Goal: Task Accomplishment & Management: Complete application form

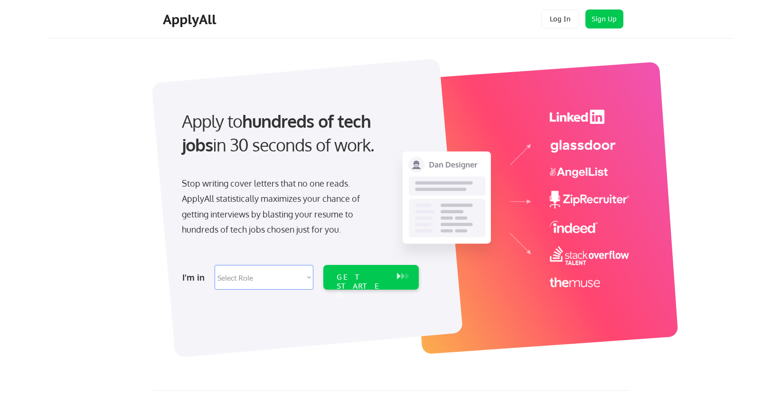
click at [283, 276] on select "Select Role Software Engineering Product Management Customer Success Sales UI/U…" at bounding box center [264, 277] width 99 height 25
select select ""marketing___comms""
click at [215, 265] on select "Select Role Software Engineering Product Management Customer Success Sales UI/U…" at bounding box center [264, 277] width 99 height 25
select select ""marketing___comms""
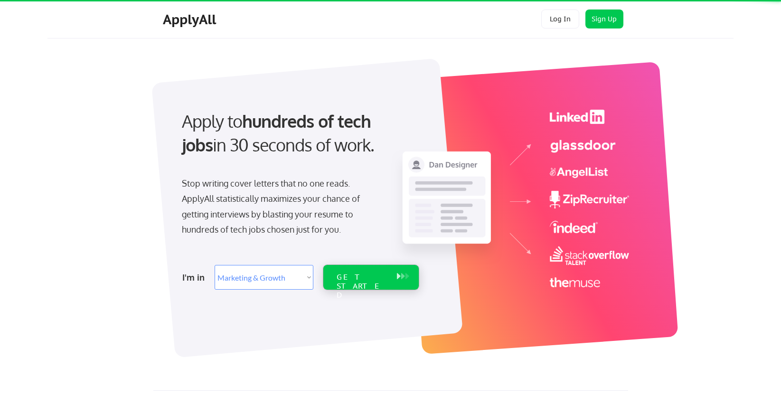
click at [354, 279] on div "GET STARTED" at bounding box center [362, 287] width 51 height 28
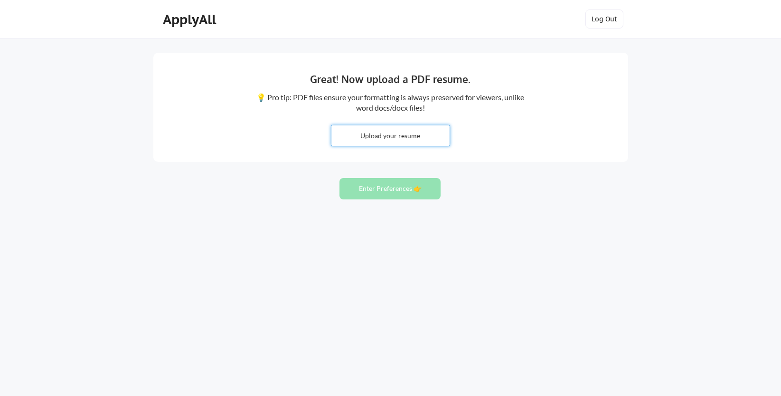
click at [391, 139] on input "file" at bounding box center [390, 135] width 118 height 20
type input "C:\fakepath\Davina_Kim_Resume_0825.docx"
click at [374, 188] on button "Enter Preferences 👉" at bounding box center [390, 188] width 101 height 21
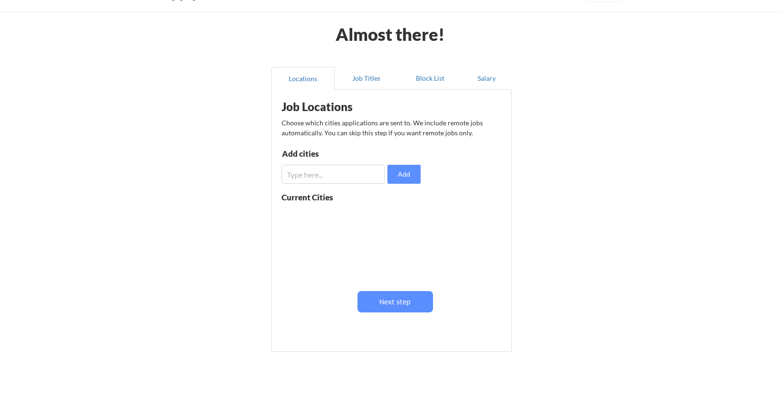
scroll to position [69, 0]
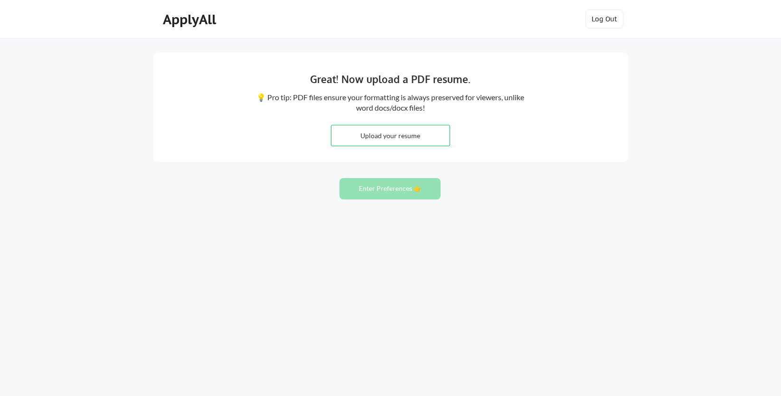
click at [385, 137] on input "file" at bounding box center [390, 135] width 118 height 20
type input "C:\fakepath\Davina_Kim_Resume_0825.docx"
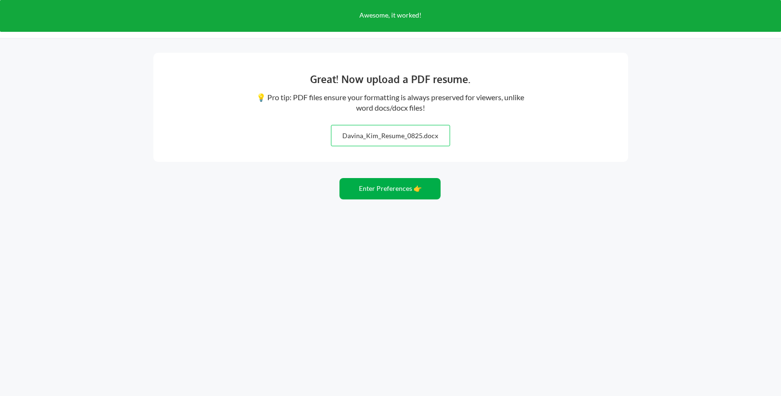
click at [427, 187] on button "Enter Preferences 👉" at bounding box center [390, 188] width 101 height 21
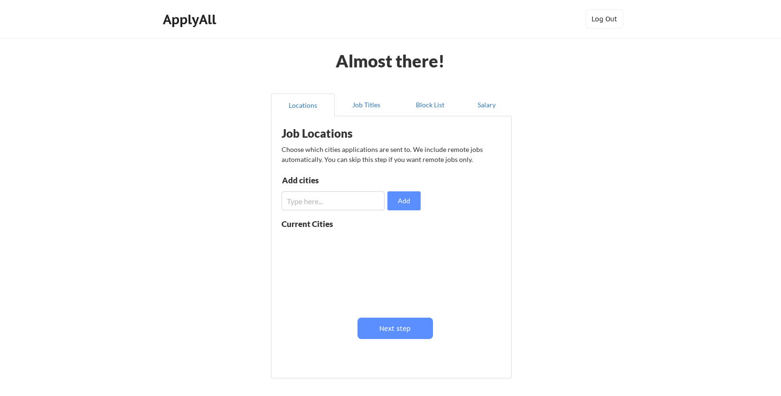
click at [371, 204] on input "input" at bounding box center [333, 200] width 103 height 19
type input "a"
type input "san francisco"
click at [403, 199] on button "Add" at bounding box center [404, 200] width 33 height 19
click at [364, 199] on input "input" at bounding box center [333, 200] width 103 height 19
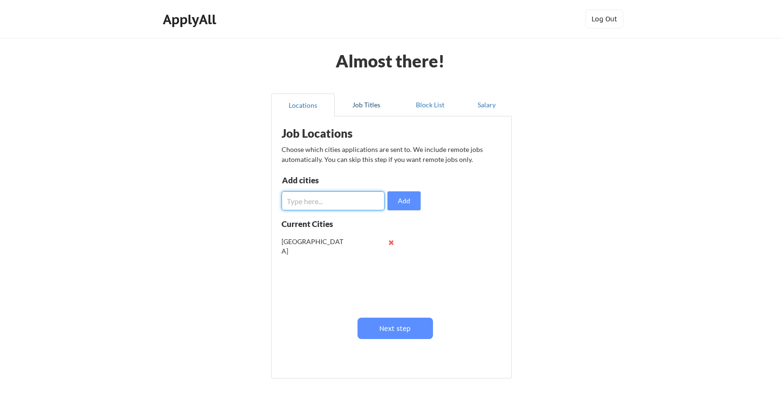
click at [363, 101] on button "Job Titles" at bounding box center [367, 105] width 64 height 23
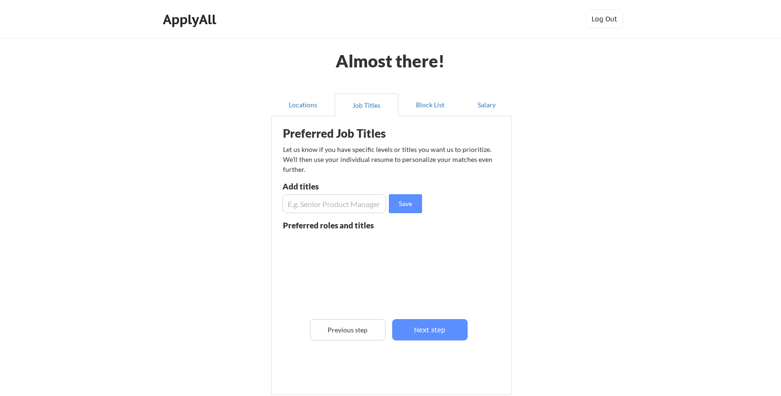
click at [371, 205] on input "input" at bounding box center [335, 203] width 104 height 19
type input "demand generation manager"
click at [409, 207] on button "Save" at bounding box center [405, 203] width 33 height 19
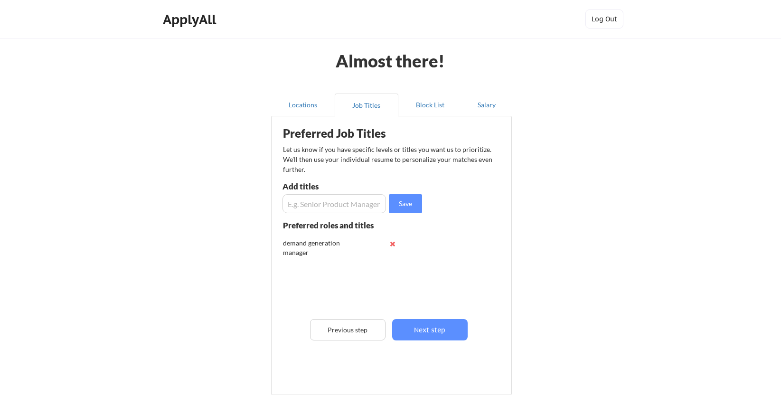
click at [343, 201] on input "input" at bounding box center [335, 203] width 104 height 19
type input "i"
type input "integrated marketing manager"
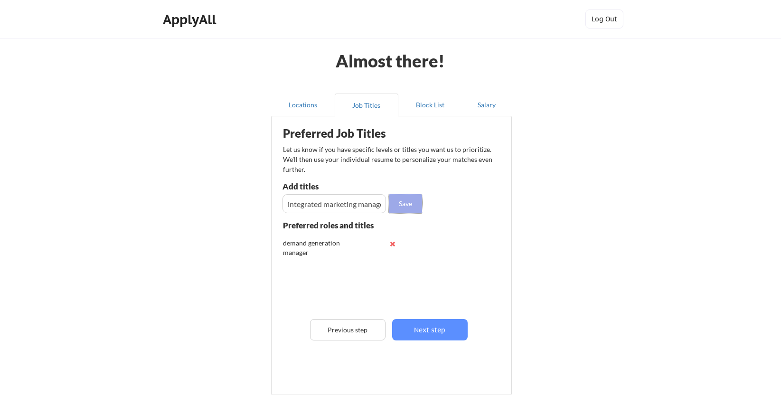
click at [407, 197] on button "Save" at bounding box center [405, 203] width 33 height 19
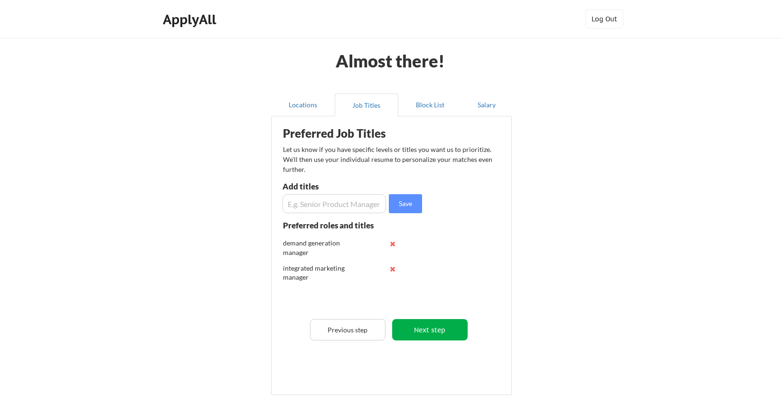
click at [424, 332] on button "Next step" at bounding box center [430, 329] width 76 height 21
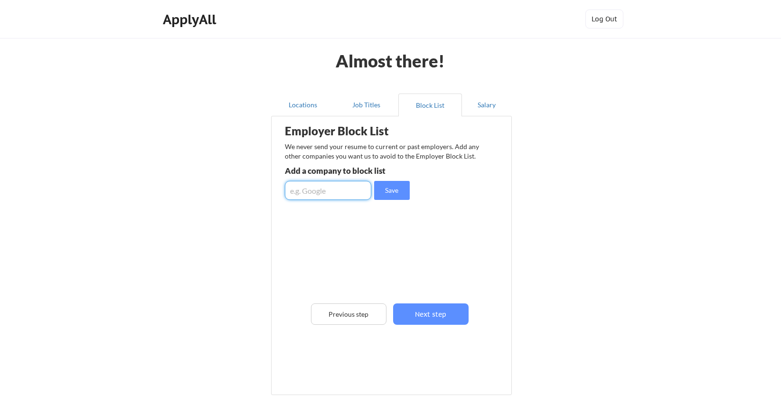
click at [333, 190] on input "input" at bounding box center [328, 190] width 86 height 19
click at [417, 313] on button "Next step" at bounding box center [431, 313] width 76 height 21
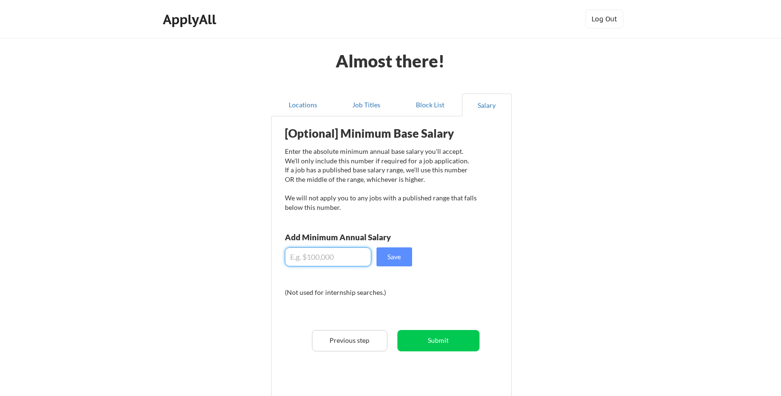
click at [350, 262] on input "input" at bounding box center [328, 256] width 86 height 19
type input "$140,000"
click at [434, 344] on button "Submit" at bounding box center [438, 340] width 82 height 21
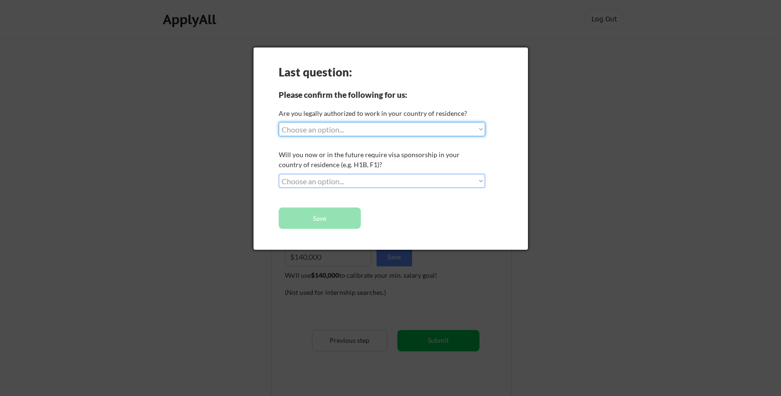
click at [442, 133] on select "Choose an option... Yes, I am a US Citizen Yes, I am a Canadian Citizen Yes, I …" at bounding box center [382, 129] width 207 height 14
select select ""yes__i_am_a_us_citizen""
click at [279, 122] on select "Choose an option... Yes, I am a US Citizen Yes, I am a Canadian Citizen Yes, I …" at bounding box center [382, 129] width 207 height 14
click at [413, 179] on select "Choose an option... No, I will not need sponsorship Yes, I will need sponsorship" at bounding box center [382, 181] width 207 height 14
select select ""no__i_will_not_need_sponsorship""
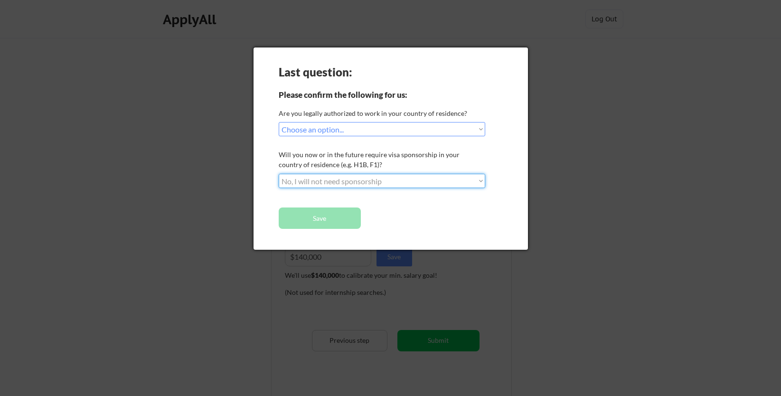
click at [279, 174] on select "Choose an option... No, I will not need sponsorship Yes, I will need sponsorship" at bounding box center [382, 181] width 207 height 14
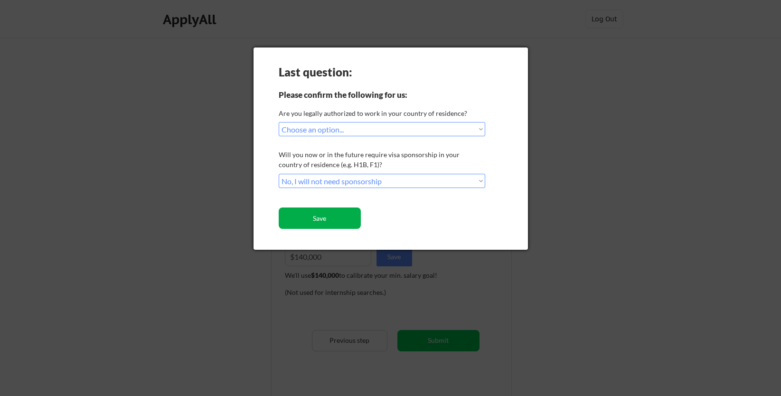
click at [323, 223] on button "Save" at bounding box center [320, 218] width 82 height 21
